Goal: Task Accomplishment & Management: Use online tool/utility

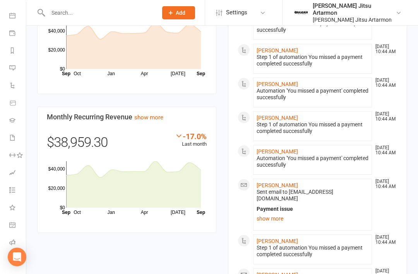
scroll to position [66, 0]
click at [14, 258] on icon at bounding box center [12, 260] width 6 height 6
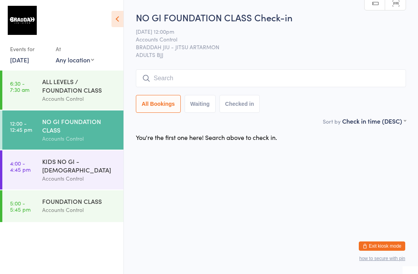
click at [197, 77] on input "search" at bounding box center [271, 78] width 270 height 18
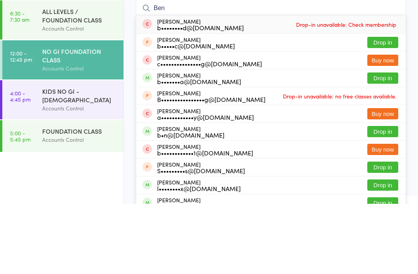
type input "Ben"
click at [389, 143] on button "Drop in" at bounding box center [383, 148] width 31 height 11
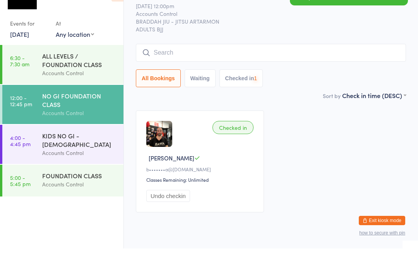
click at [226, 69] on input "search" at bounding box center [271, 78] width 270 height 18
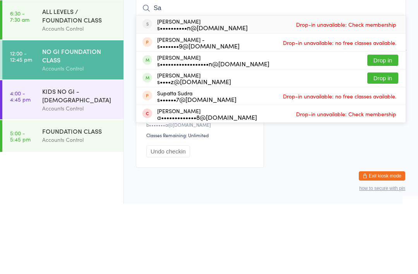
type input "S"
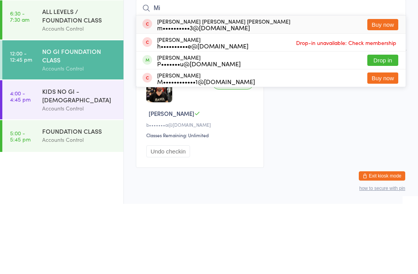
type input "M"
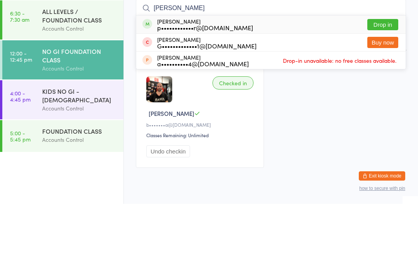
type input "[PERSON_NAME]"
click at [227, 95] on div "p••••••••••••r@[DOMAIN_NAME]" at bounding box center [205, 98] width 96 height 6
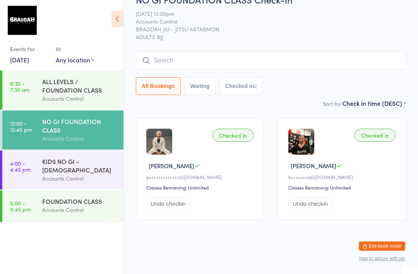
click at [276, 52] on input "search" at bounding box center [271, 61] width 270 height 18
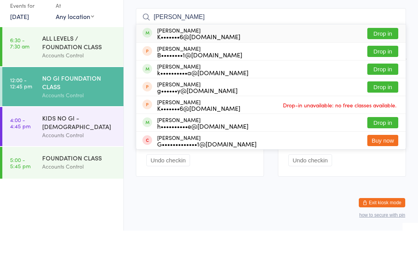
type input "[PERSON_NAME]"
click at [388, 71] on button "Drop in" at bounding box center [383, 76] width 31 height 11
